Goal: Contribute content

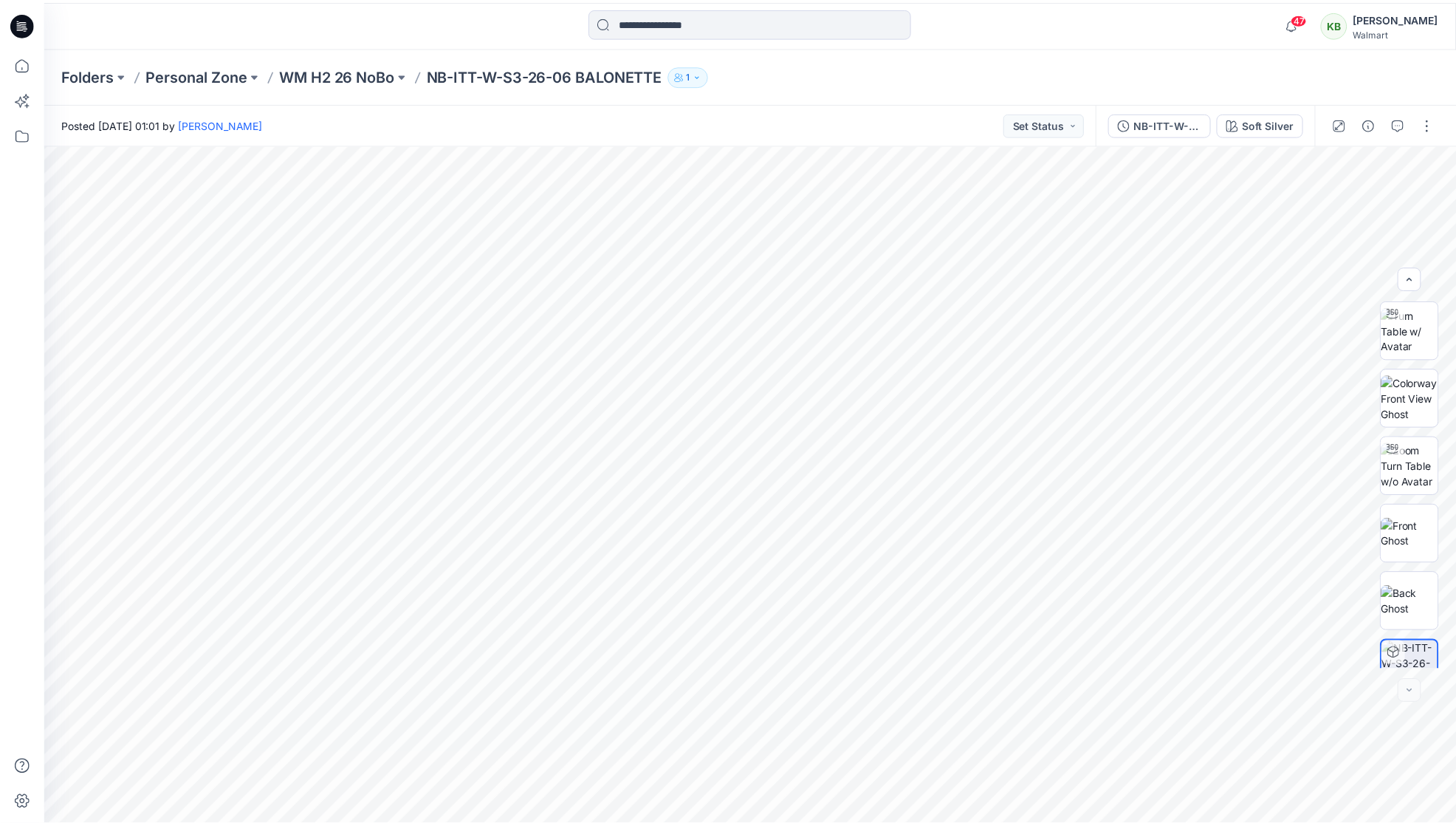
scroll to position [30, 0]
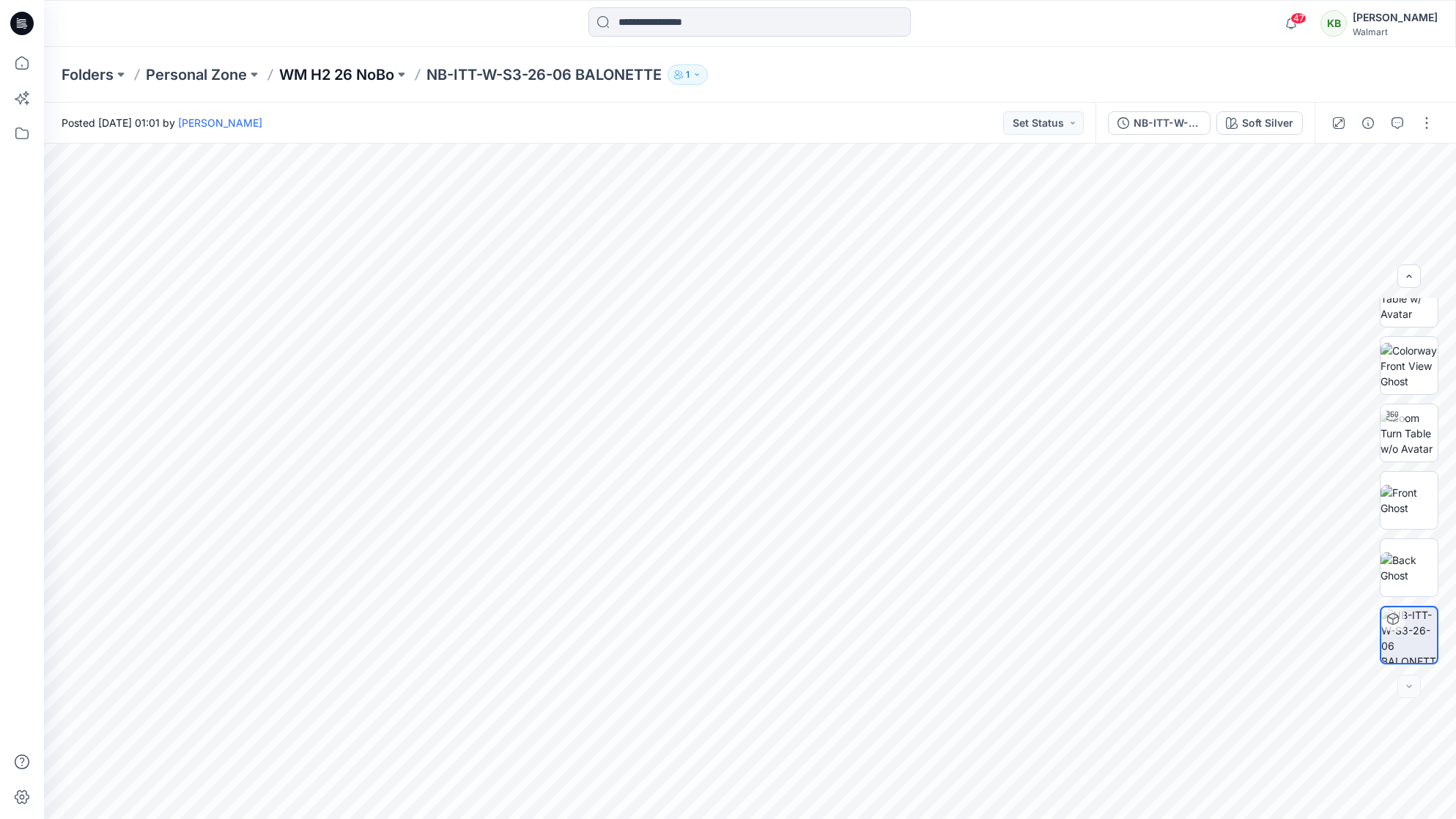
click at [326, 81] on p "WM H2 26 NoBo" at bounding box center [336, 74] width 115 height 21
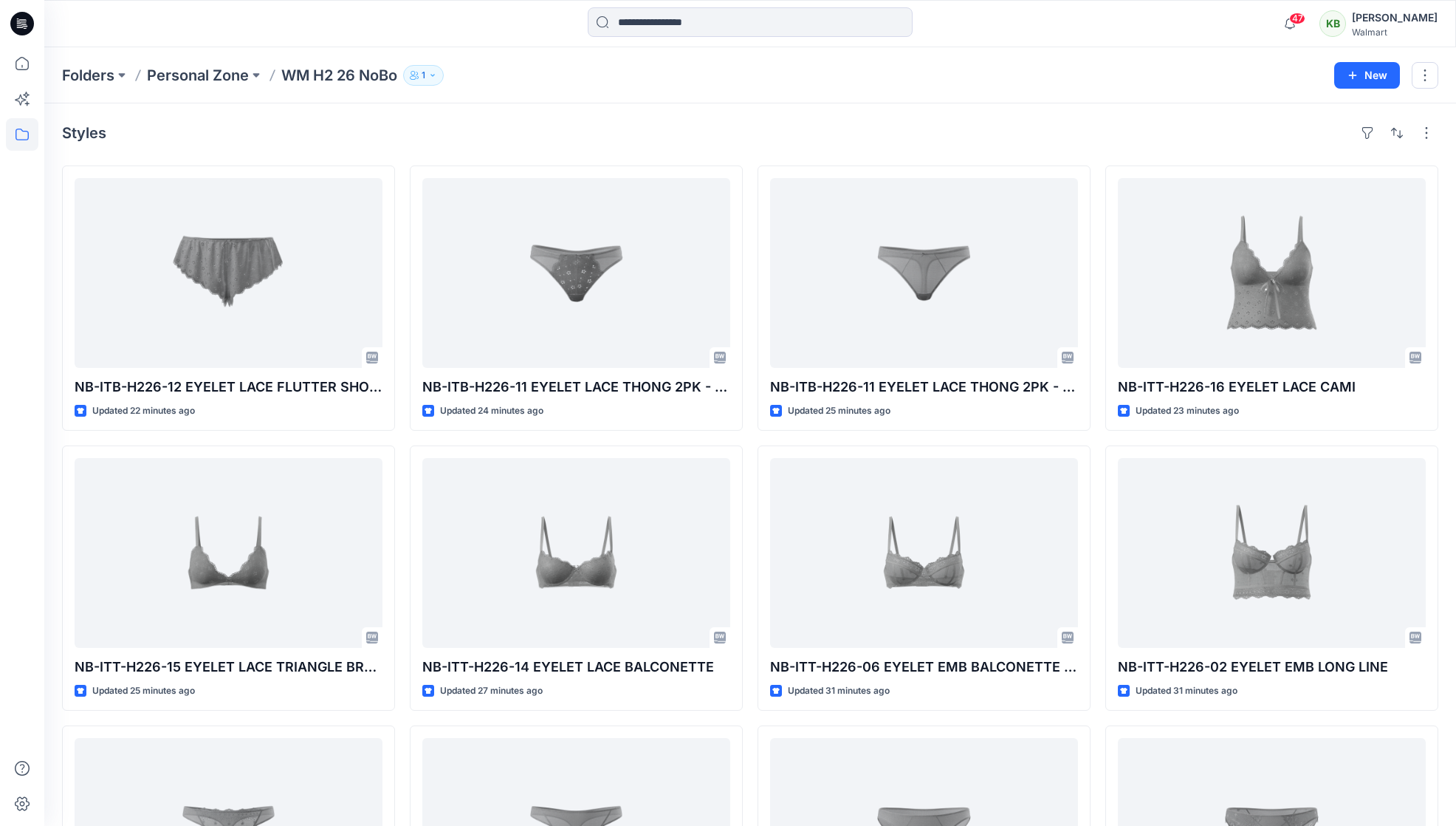
click at [227, 75] on p "Personal Zone" at bounding box center [198, 75] width 102 height 21
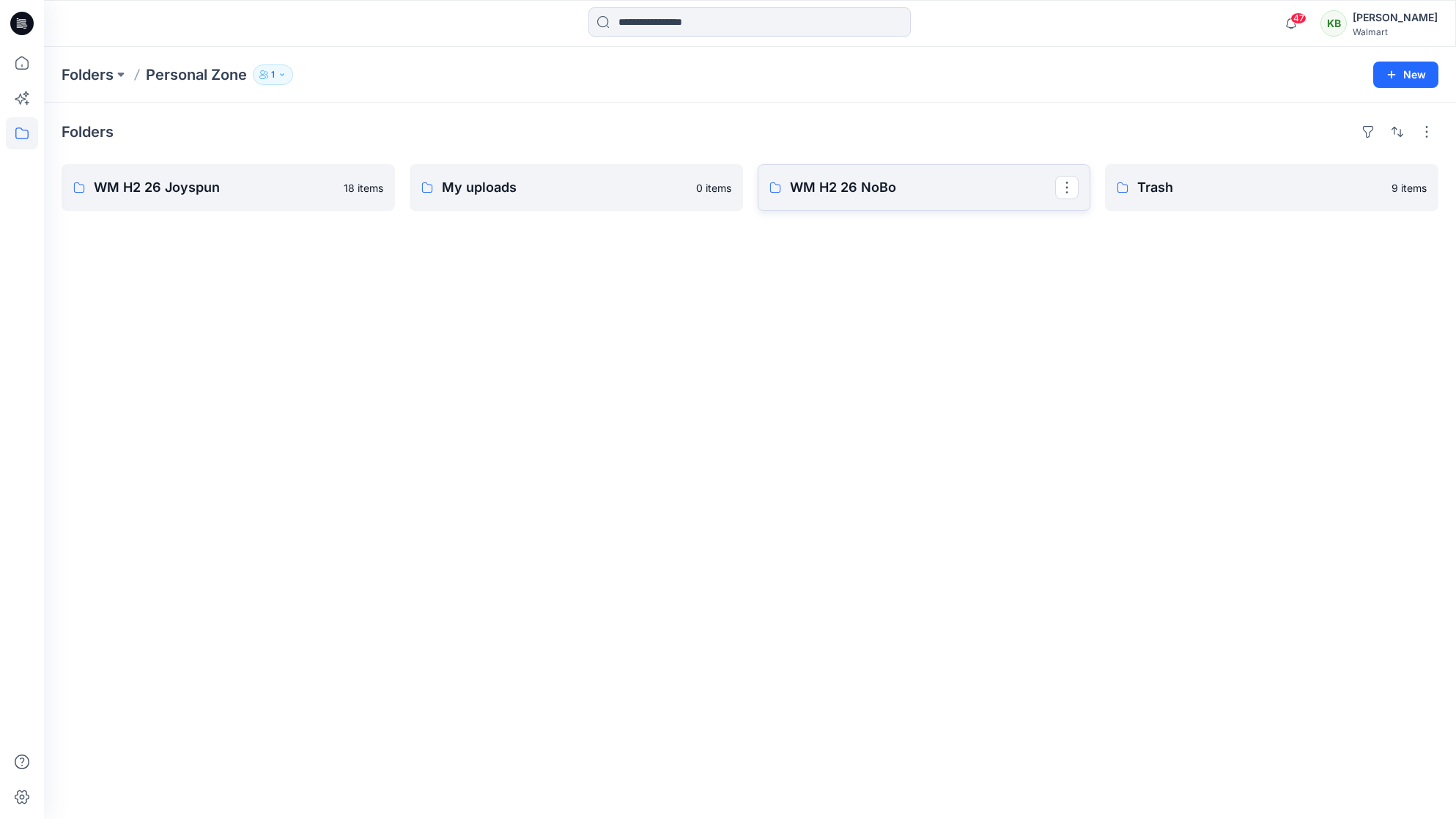
click at [841, 175] on link "WM H2 26 NoBo" at bounding box center [924, 187] width 334 height 47
click at [211, 185] on p "WM H2 26 Joyspun" at bounding box center [227, 187] width 266 height 21
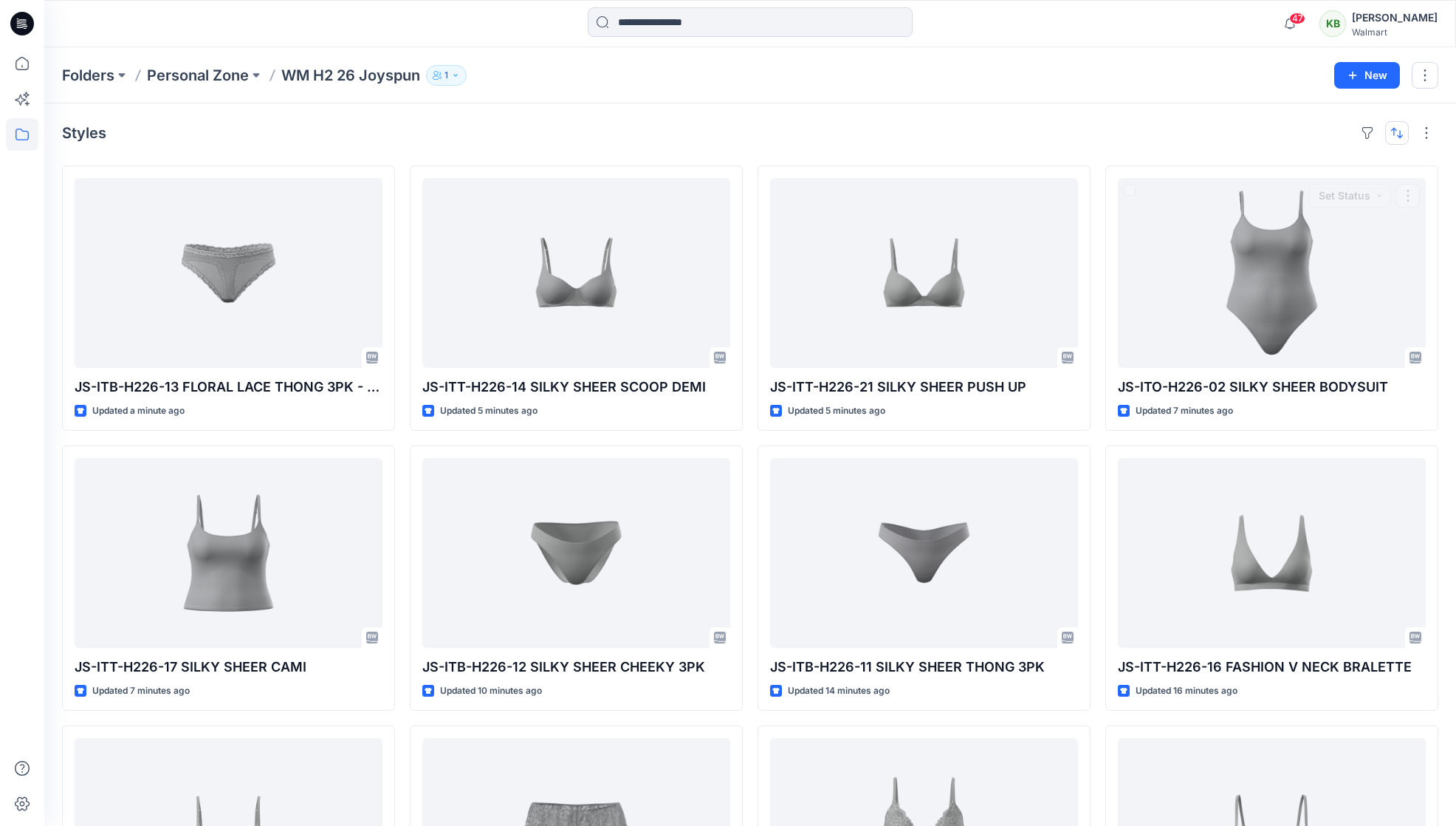
click at [1402, 136] on button "button" at bounding box center [1396, 133] width 23 height 23
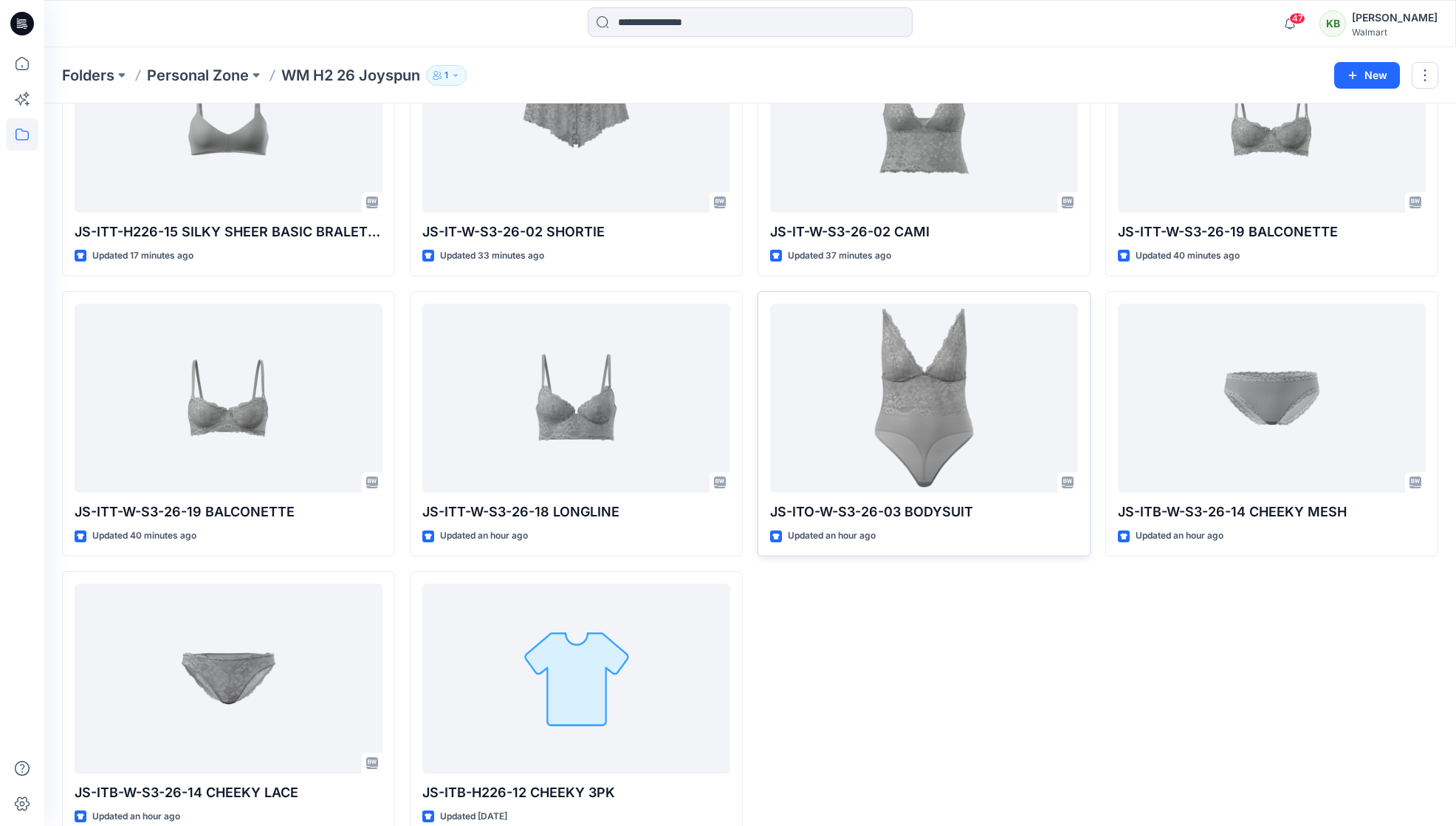
scroll to position [737, 0]
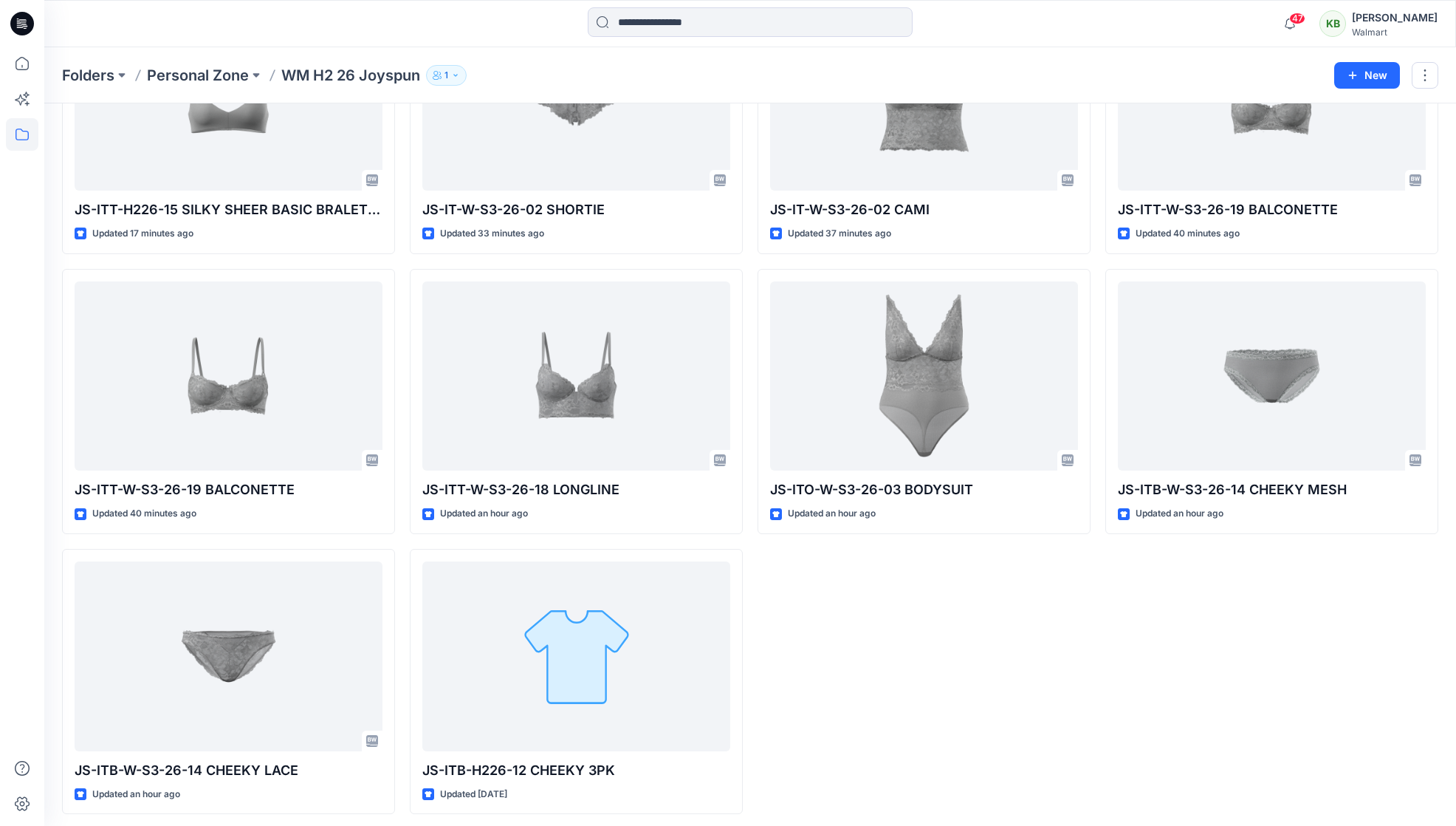
click at [1065, 698] on div "JS-ITT-H226-21 SILKY SHEER PUSH UP Updated 6 minutes ago JS-ITB-H226-11 SILKY S…" at bounding box center [924, 120] width 333 height 1385
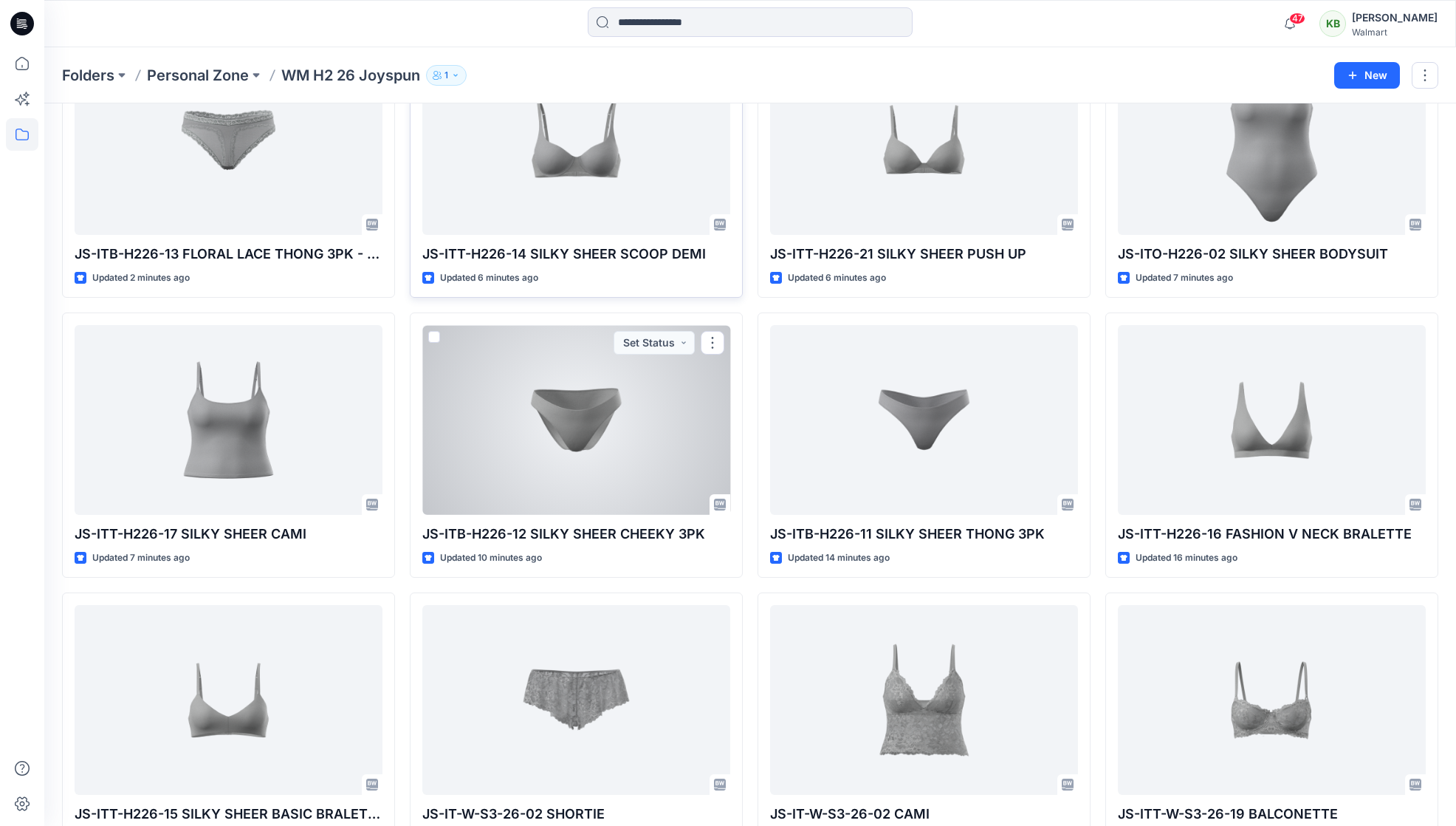
scroll to position [0, 0]
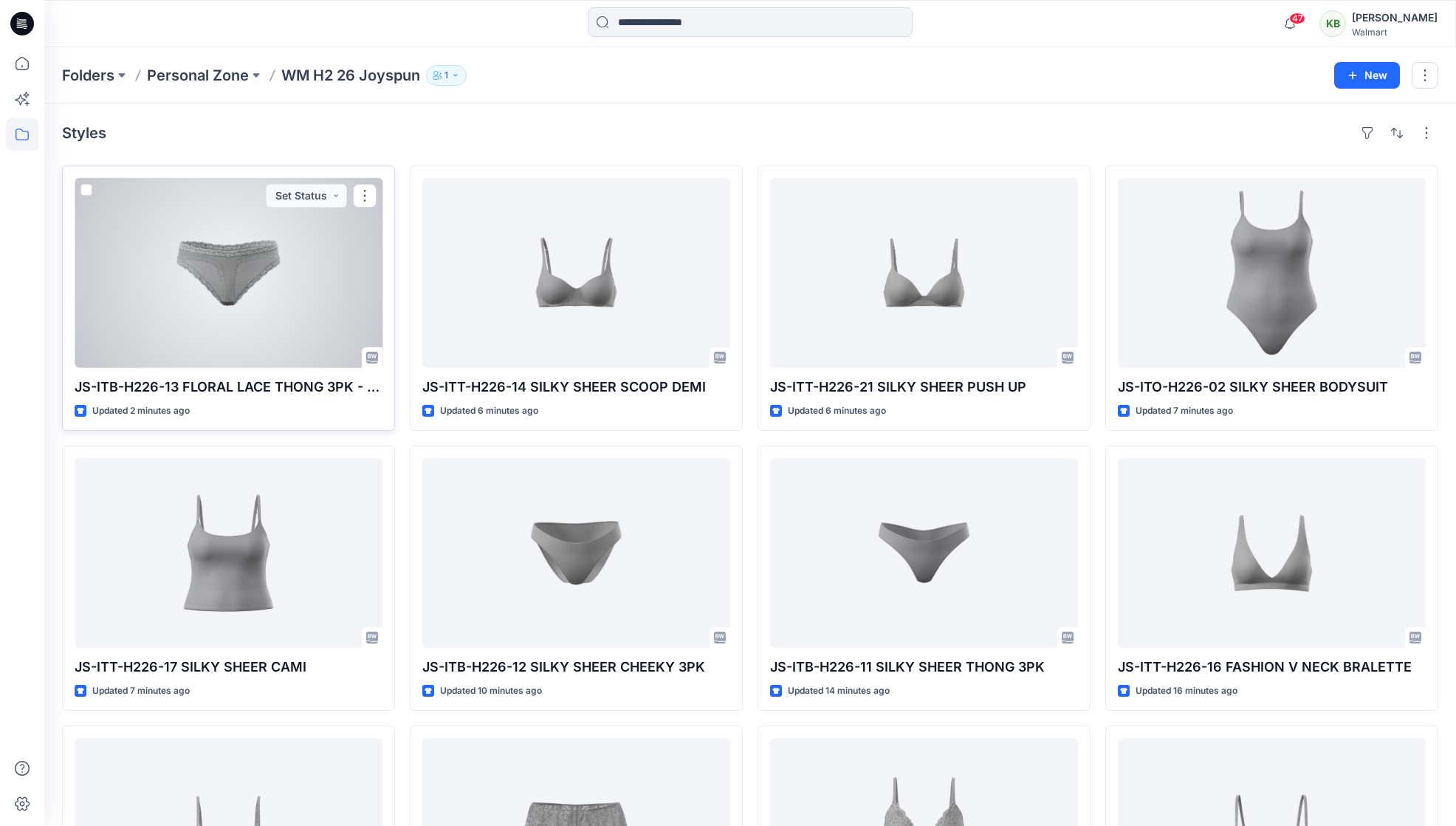
click at [239, 324] on div at bounding box center [229, 273] width 308 height 190
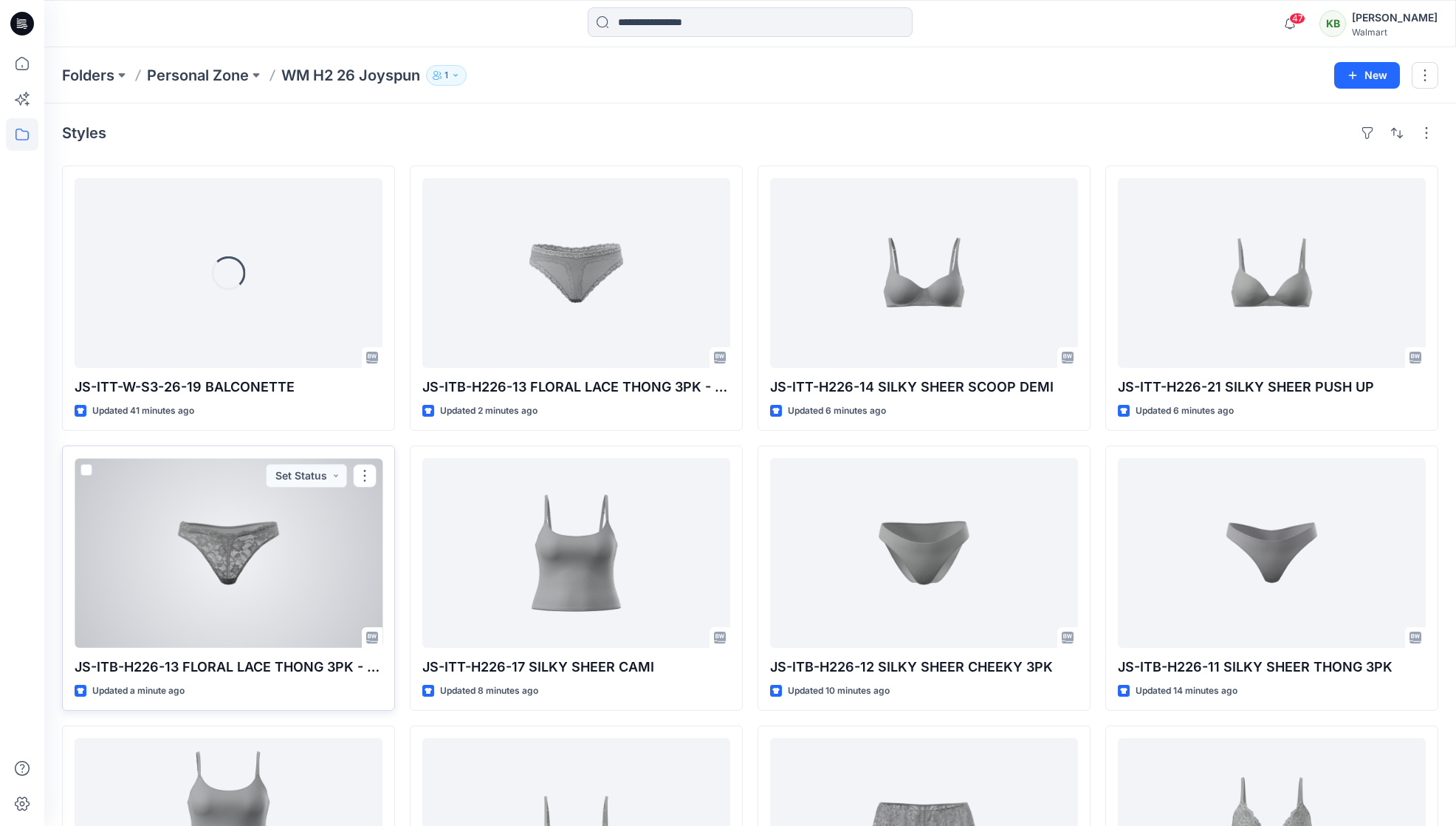
click at [294, 582] on div at bounding box center [229, 553] width 308 height 190
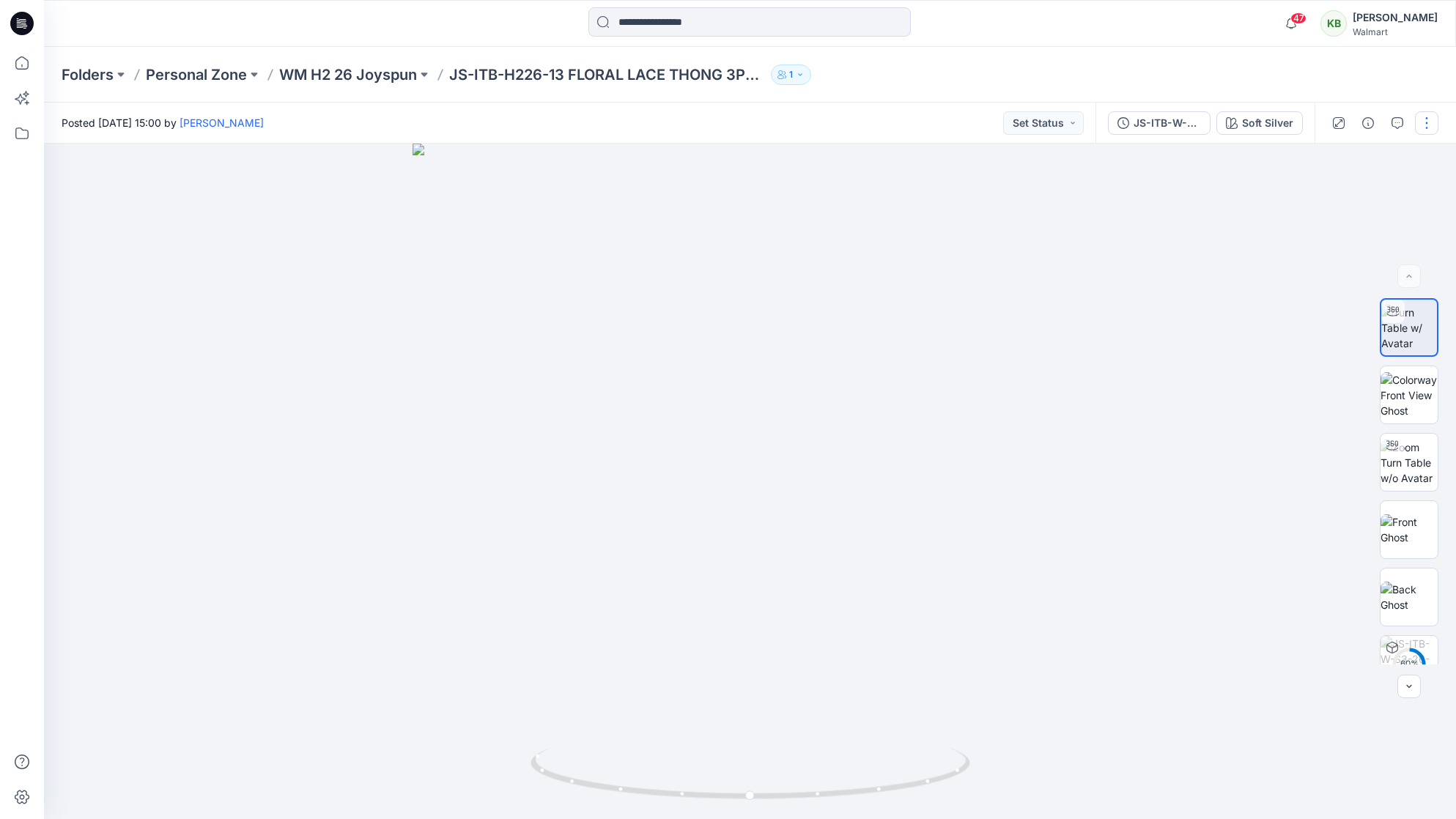
click at [1427, 126] on button "button" at bounding box center [1426, 123] width 23 height 23
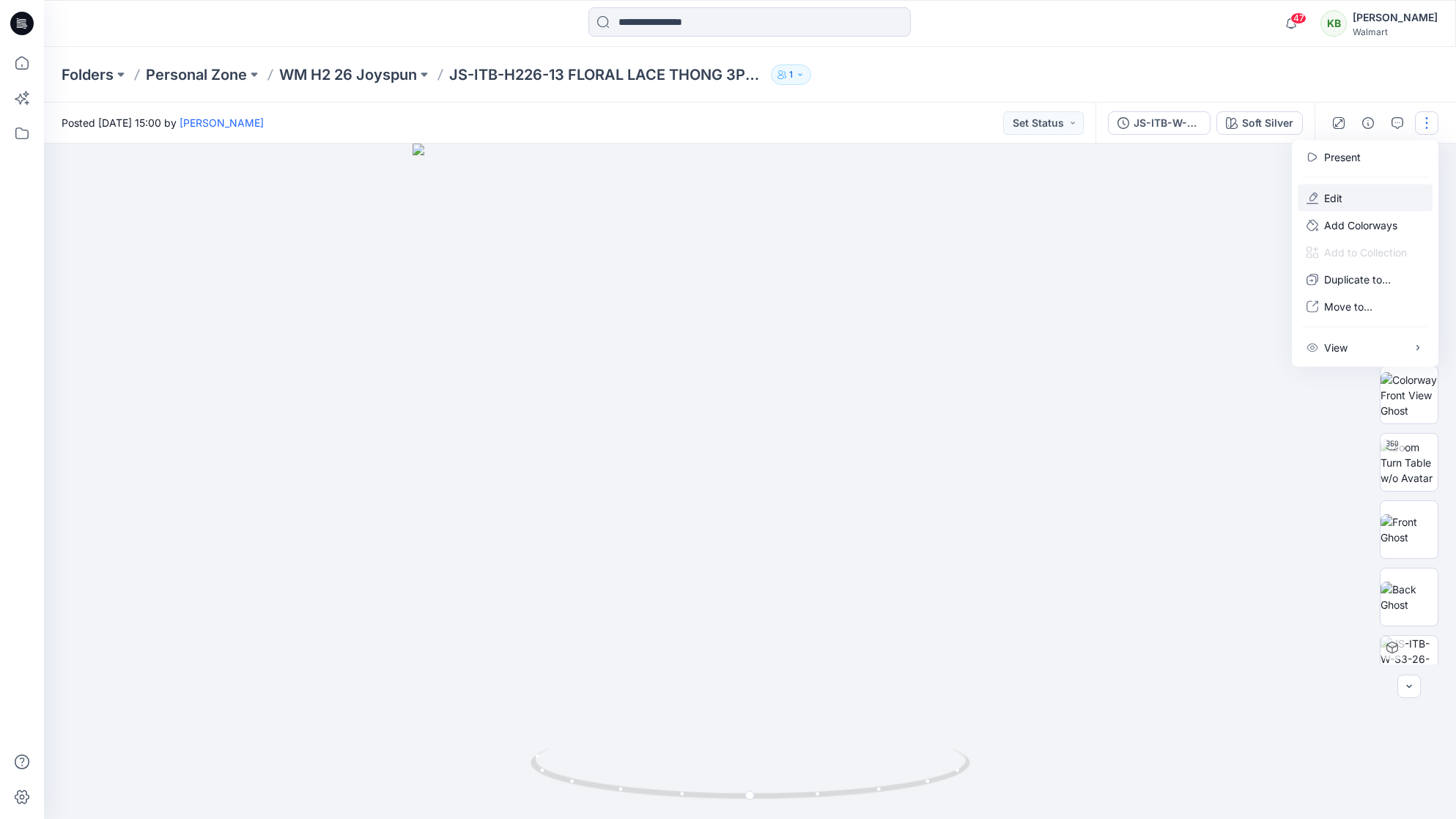
click at [1367, 196] on button "Edit" at bounding box center [1365, 198] width 134 height 27
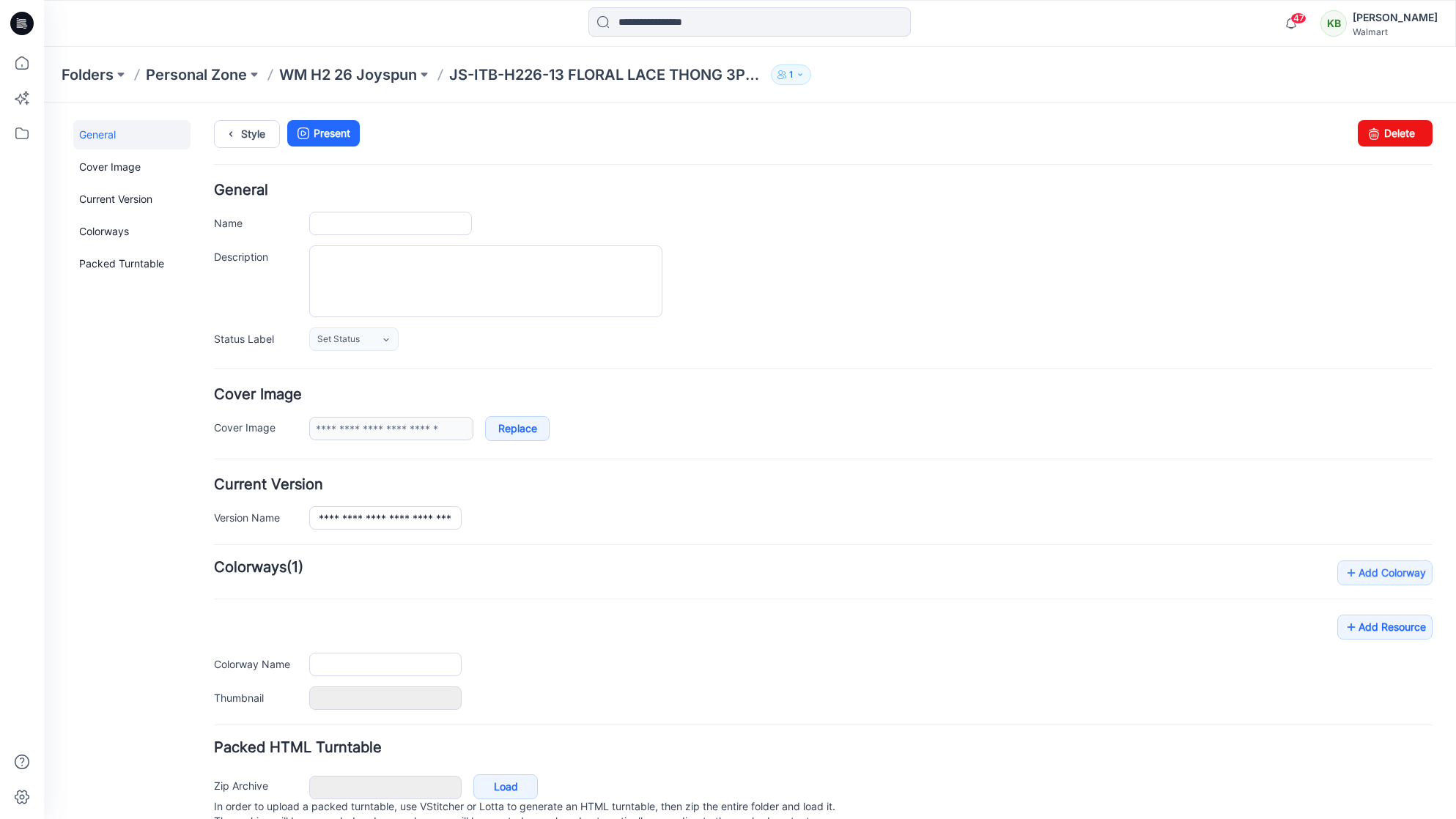
type input "**********"
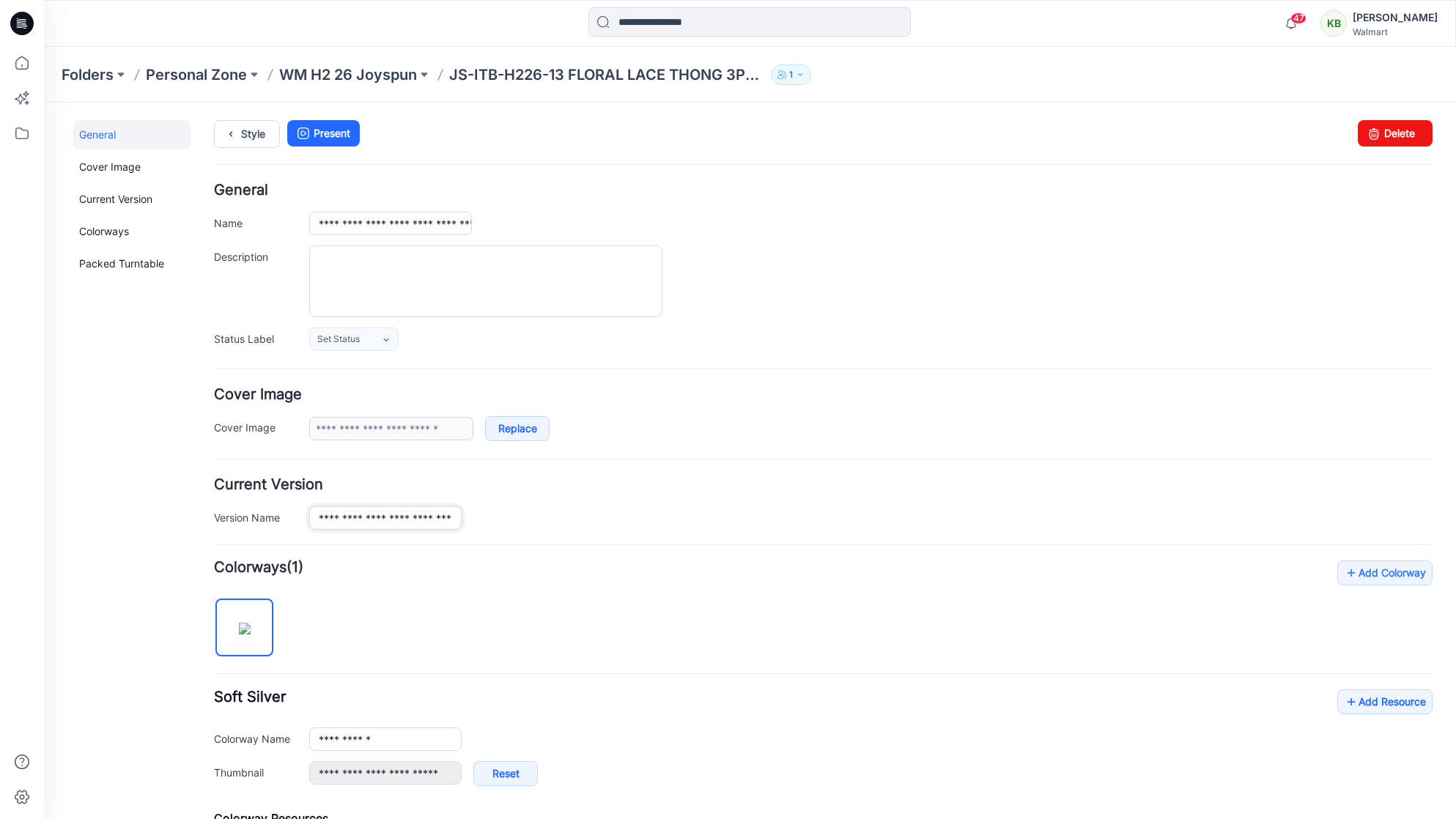
drag, startPoint x: 317, startPoint y: 524, endPoint x: 496, endPoint y: 522, distance: 179.0
click at [496, 522] on div "**********" at bounding box center [871, 518] width 1123 height 23
click at [602, 516] on div "**********" at bounding box center [871, 518] width 1123 height 23
click at [406, 78] on p "WM H2 26 Joyspun" at bounding box center [348, 74] width 138 height 21
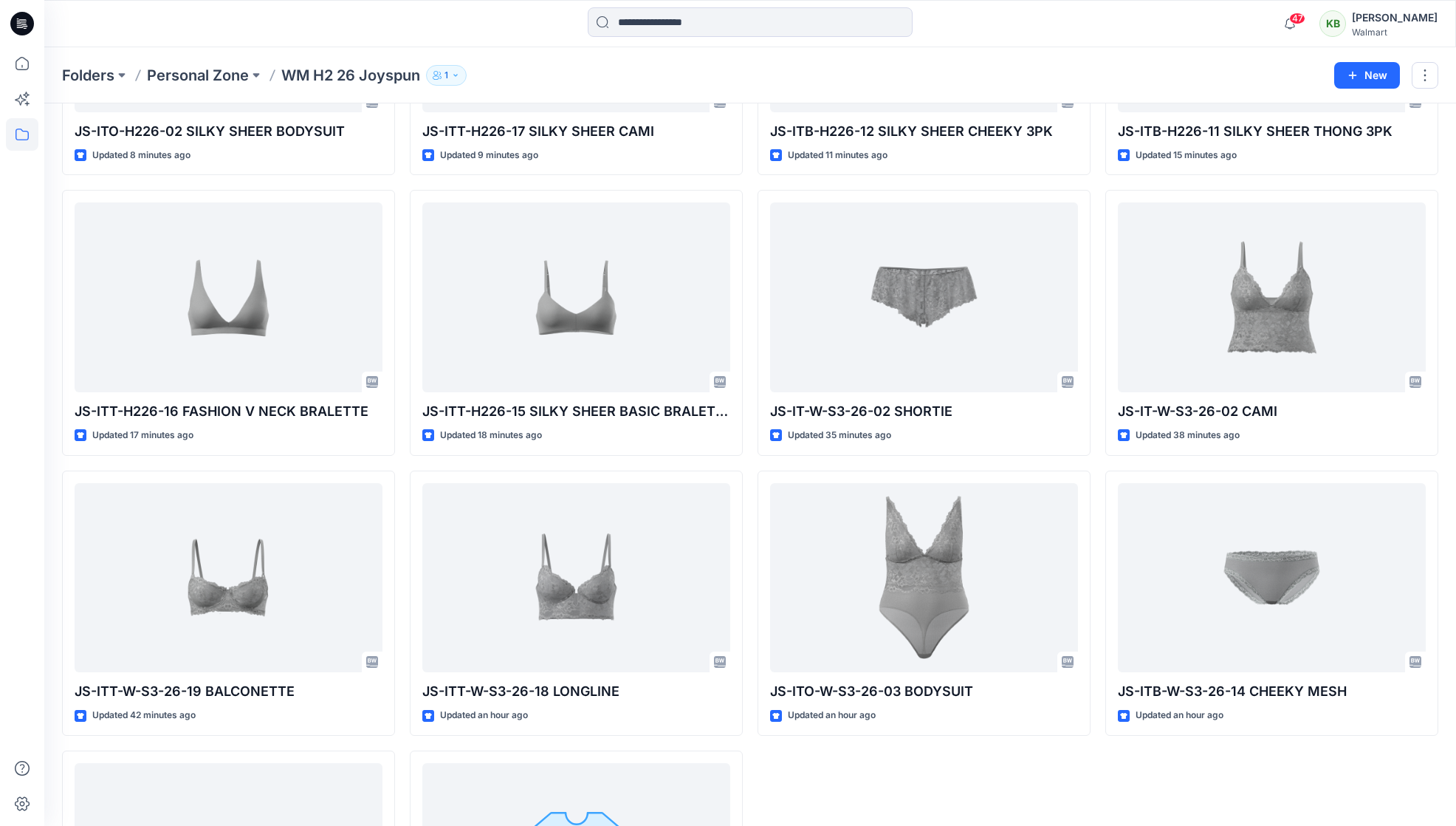
scroll to position [737, 0]
